Goal: Information Seeking & Learning: Learn about a topic

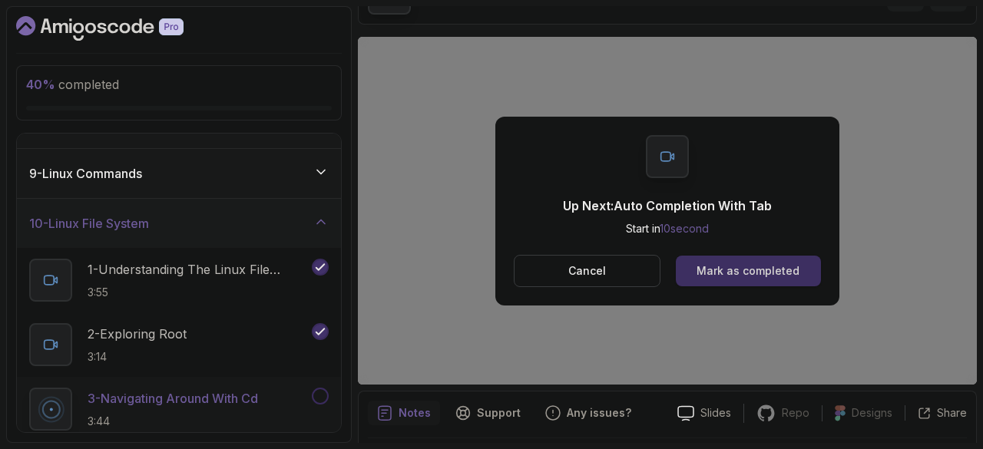
scroll to position [511, 0]
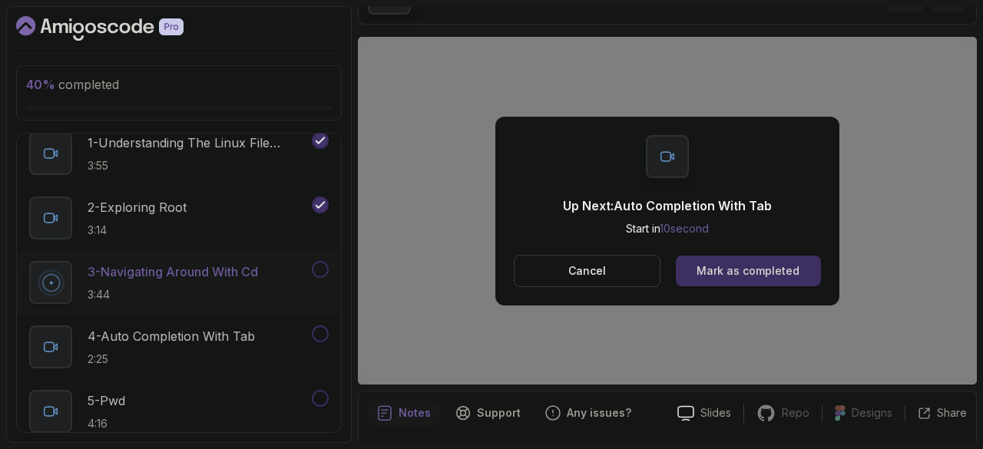
click at [771, 273] on div "Mark as completed" at bounding box center [748, 270] width 103 height 15
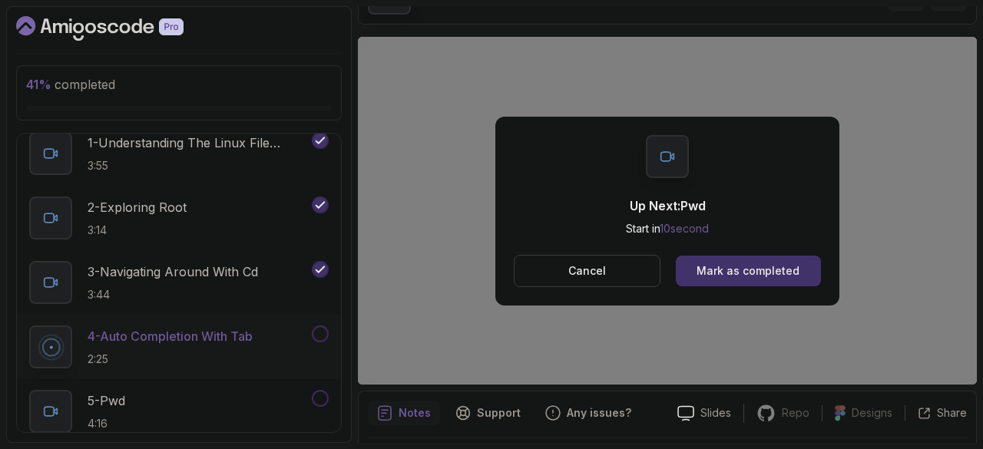
click at [576, 268] on p "Cancel" at bounding box center [587, 270] width 38 height 15
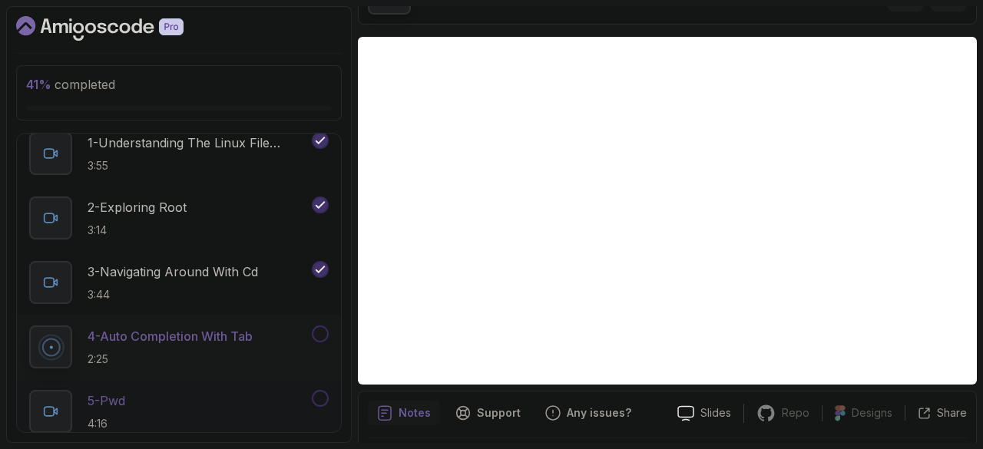
click at [92, 408] on h2 "5 - Pwd [SECURITY_DATA]" at bounding box center [107, 412] width 38 height 40
click at [321, 326] on button at bounding box center [320, 334] width 17 height 17
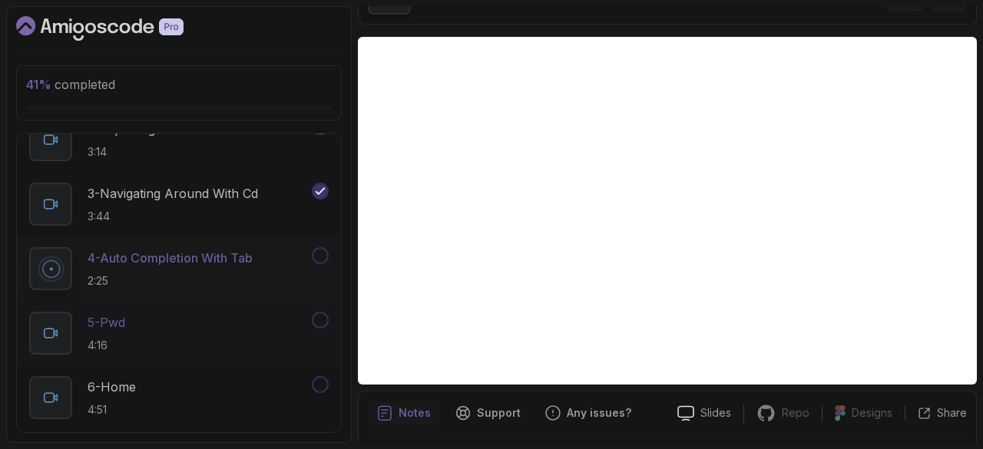
click at [121, 317] on p "5 - Pwd" at bounding box center [107, 322] width 38 height 18
click at [51, 334] on icon at bounding box center [49, 333] width 9 height 9
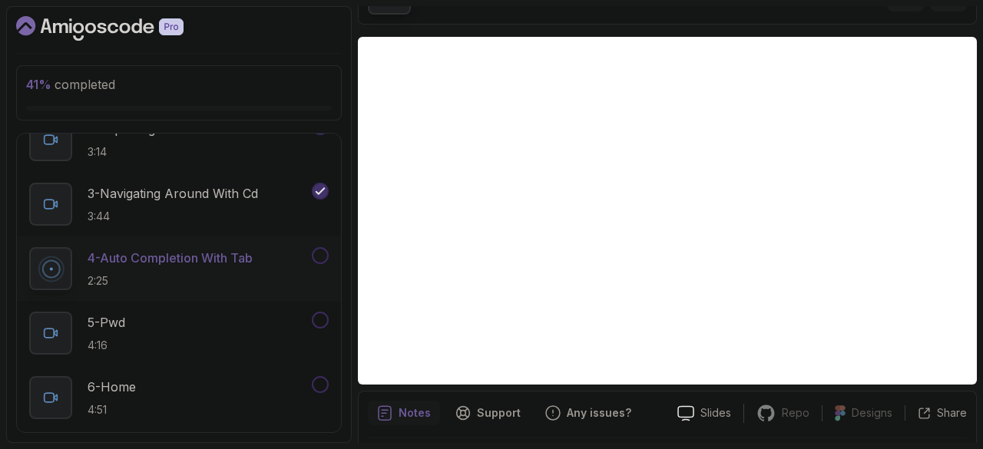
click at [51, 334] on icon at bounding box center [49, 333] width 9 height 9
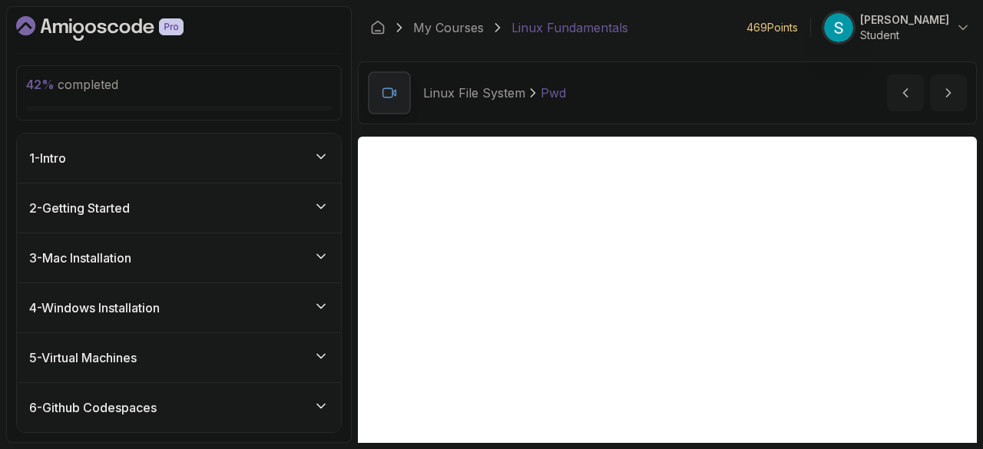
scroll to position [100, 0]
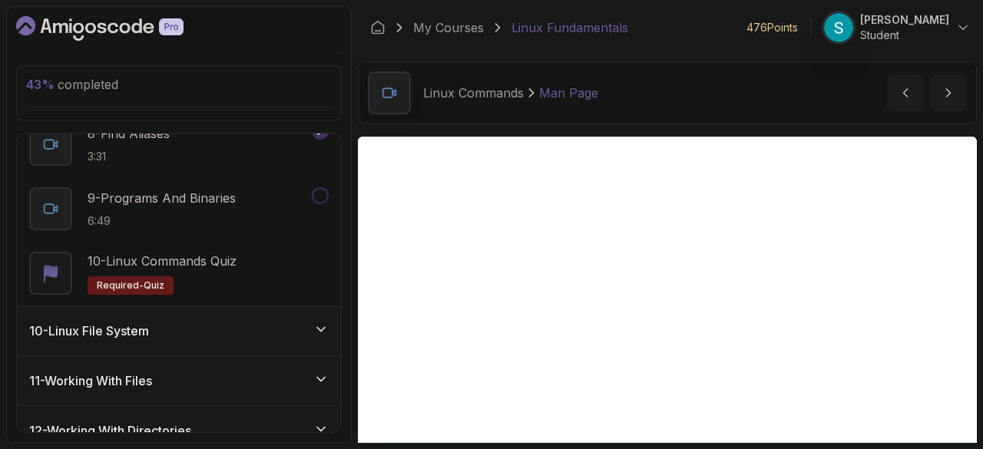
scroll to position [1017, 0]
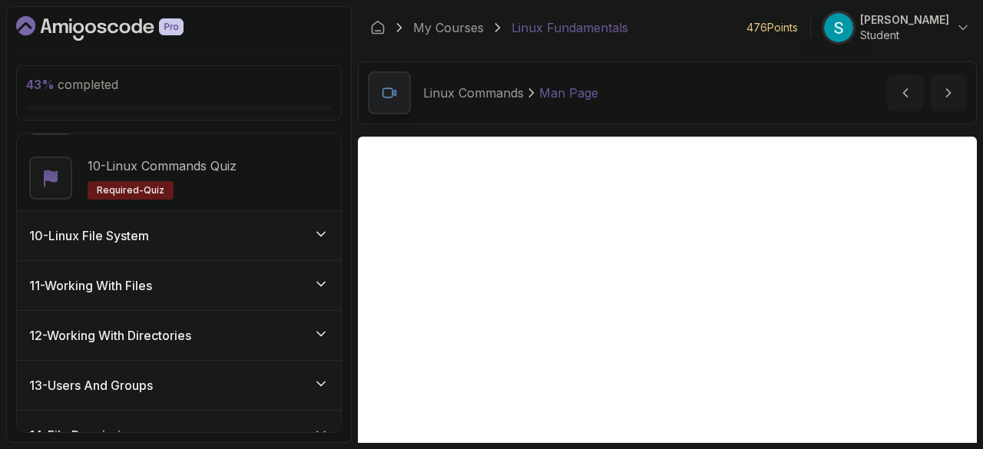
click at [170, 231] on div "10 - Linux File System" at bounding box center [179, 236] width 300 height 18
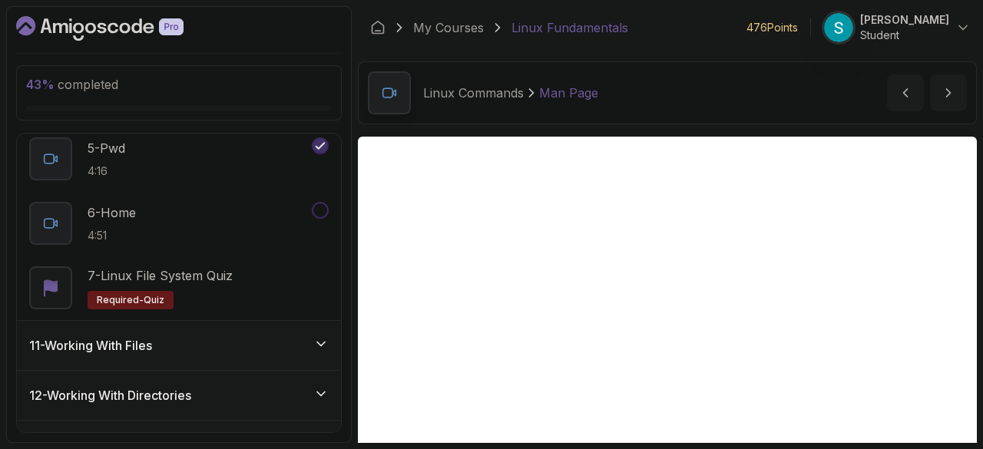
scroll to position [753, 0]
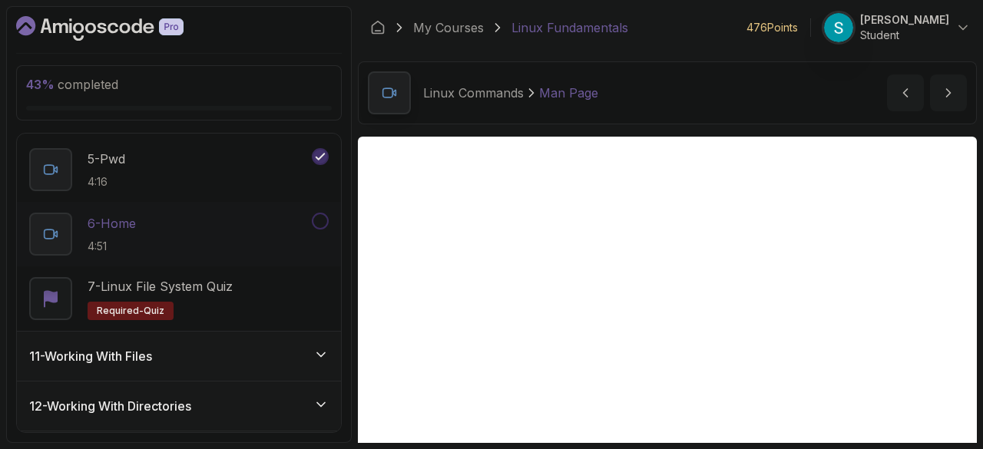
click at [127, 217] on p "6 - Home" at bounding box center [112, 223] width 48 height 18
click at [127, 369] on div "11 - Working With Files" at bounding box center [179, 356] width 324 height 49
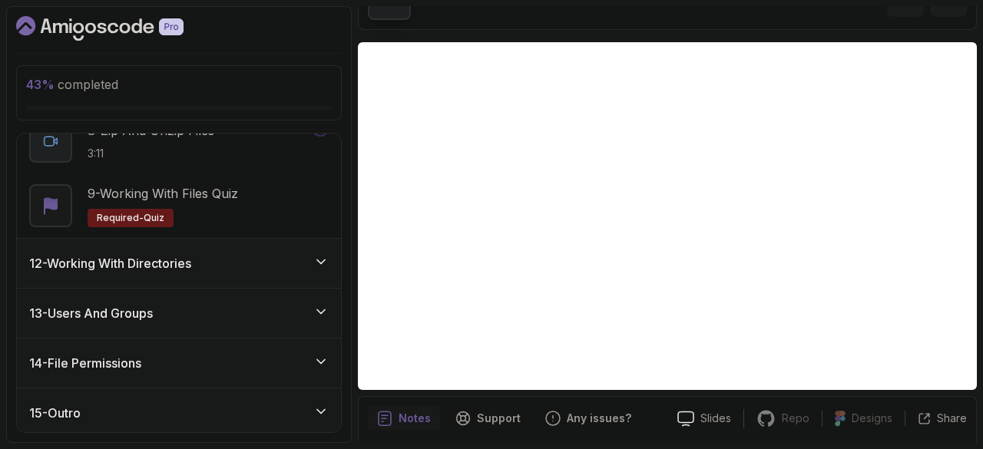
scroll to position [106, 0]
